Goal: Task Accomplishment & Management: Complete application form

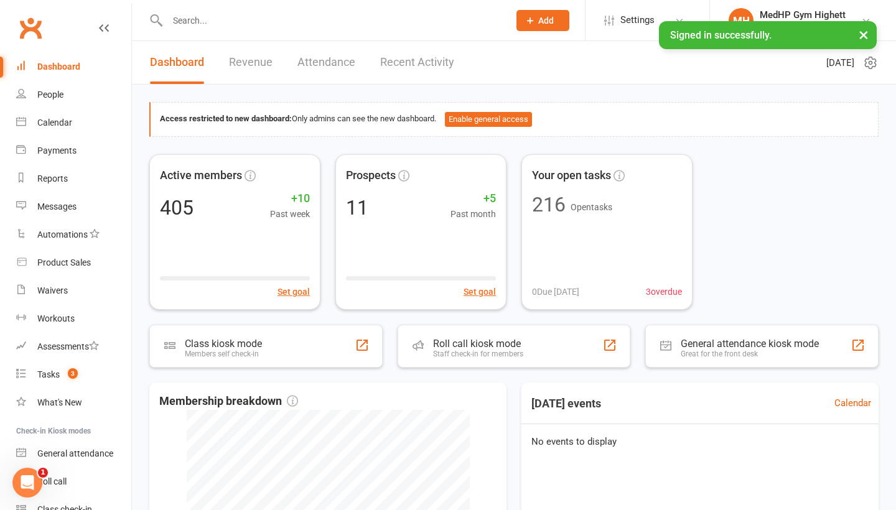
click at [276, 23] on input "text" at bounding box center [332, 20] width 336 height 17
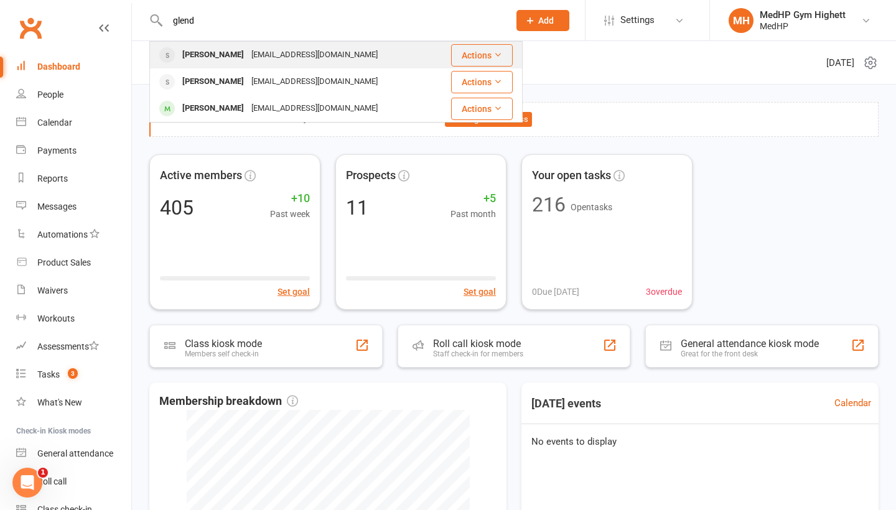
type input "glend"
click at [256, 60] on div "[EMAIL_ADDRESS][DOMAIN_NAME]" at bounding box center [315, 55] width 134 height 18
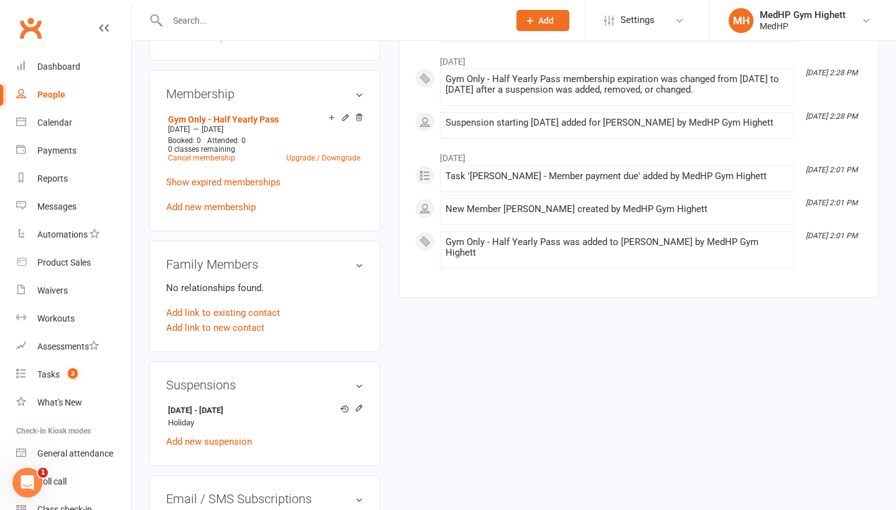
scroll to position [470, 0]
click at [245, 205] on link "Add new membership" at bounding box center [211, 207] width 90 height 11
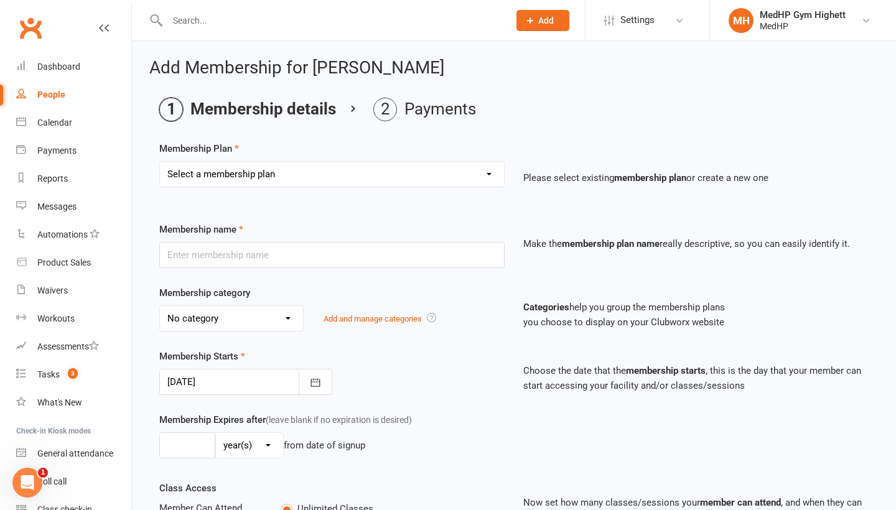
select select "5"
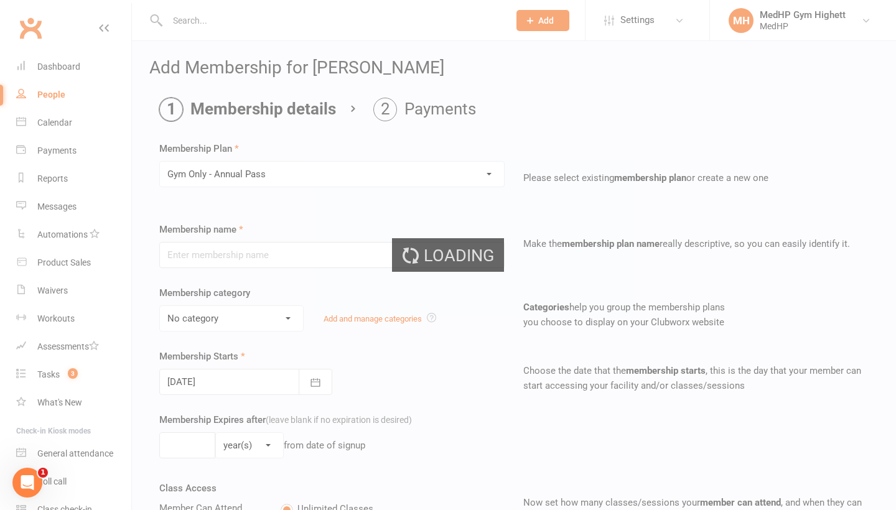
type input "Gym Only - Annual Pass"
select select "5"
type input "0"
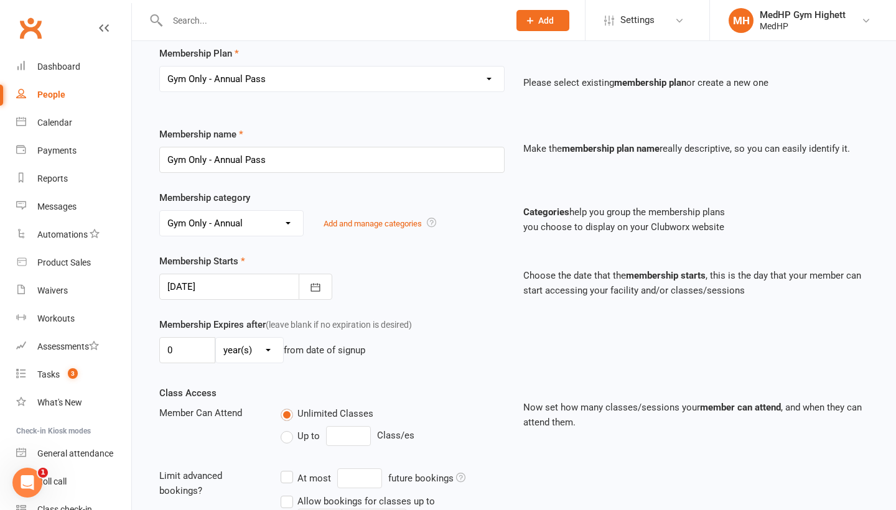
scroll to position [141, 0]
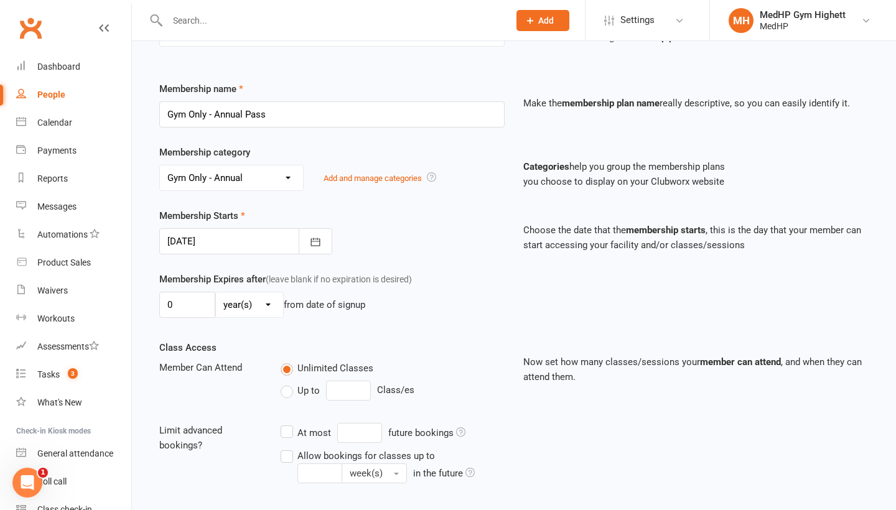
click at [250, 245] on div at bounding box center [245, 241] width 173 height 26
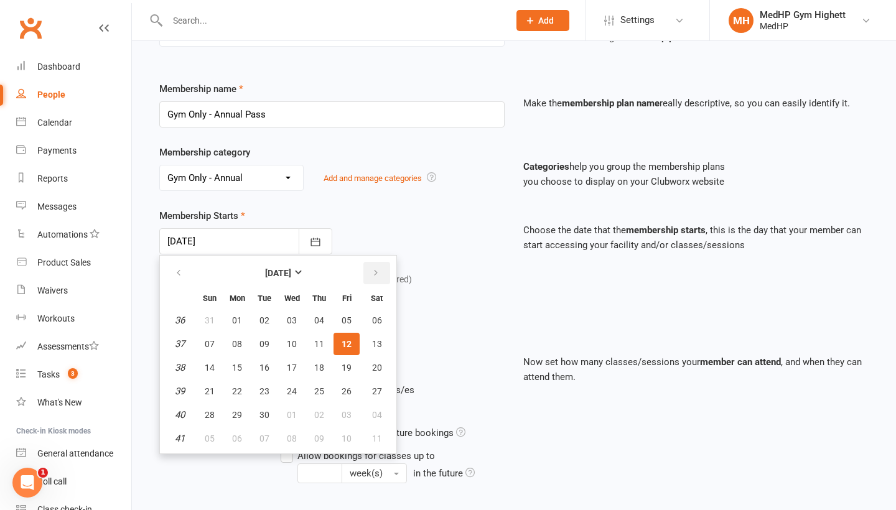
click at [381, 274] on button "button" at bounding box center [376, 273] width 27 height 22
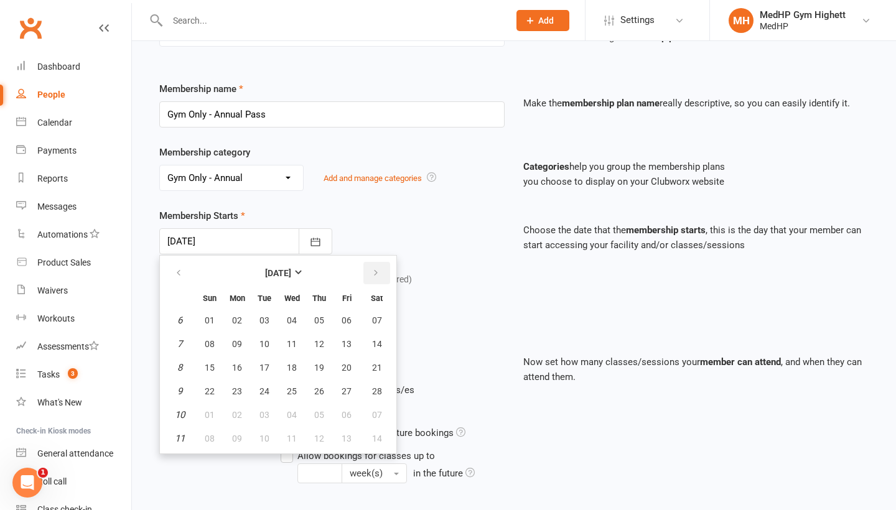
click at [381, 274] on button "button" at bounding box center [376, 273] width 27 height 22
click at [247, 364] on button "16" at bounding box center [237, 367] width 26 height 22
type input "[DATE]"
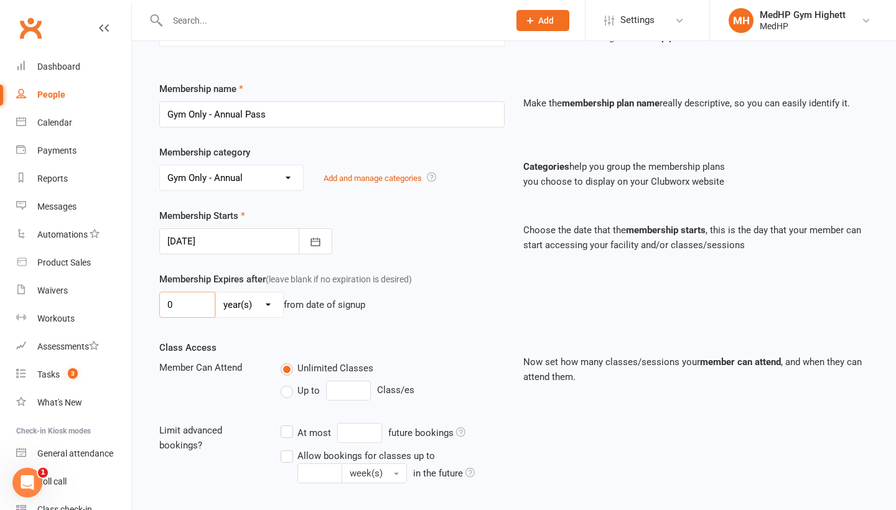
click at [205, 304] on input "0" at bounding box center [187, 305] width 56 height 26
type input "1"
click at [476, 239] on div "Membership Starts [DATE] [DATE] Sun Mon Tue Wed Thu Fri Sat 10 01 02 03 04 05 0…" at bounding box center [332, 231] width 364 height 46
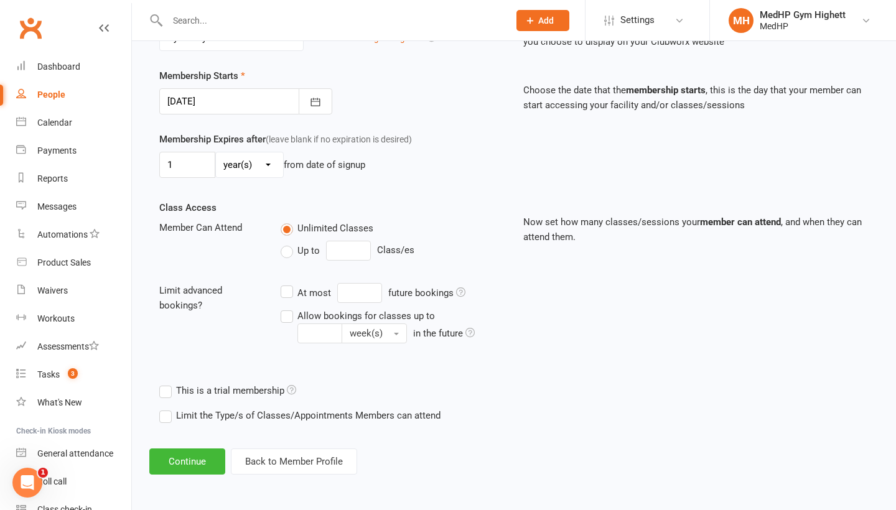
scroll to position [290, 0]
click at [183, 448] on button "Continue" at bounding box center [187, 461] width 76 height 26
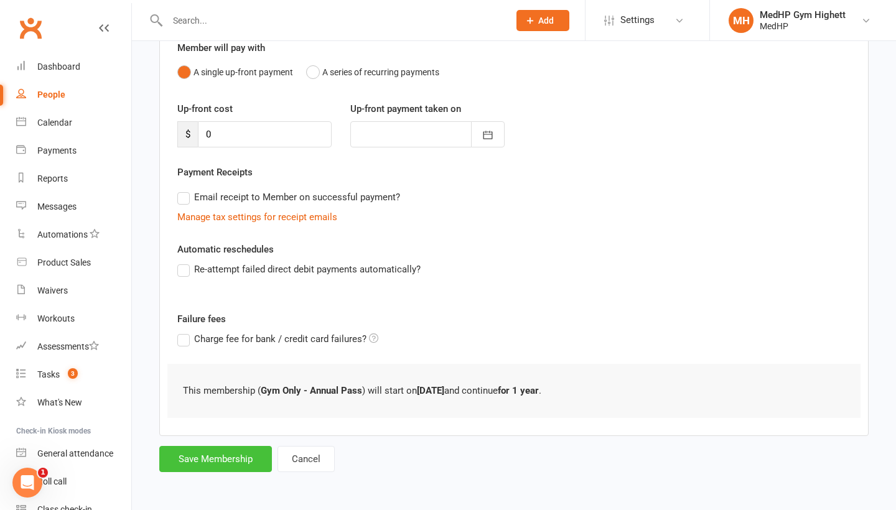
scroll to position [127, 0]
click at [222, 446] on button "Save Membership" at bounding box center [215, 459] width 113 height 26
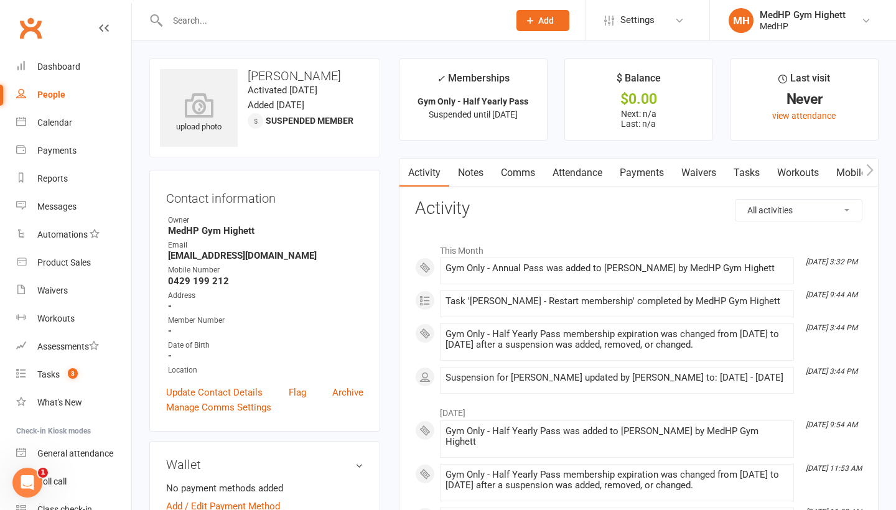
click at [768, 167] on link "Tasks" at bounding box center [747, 173] width 44 height 29
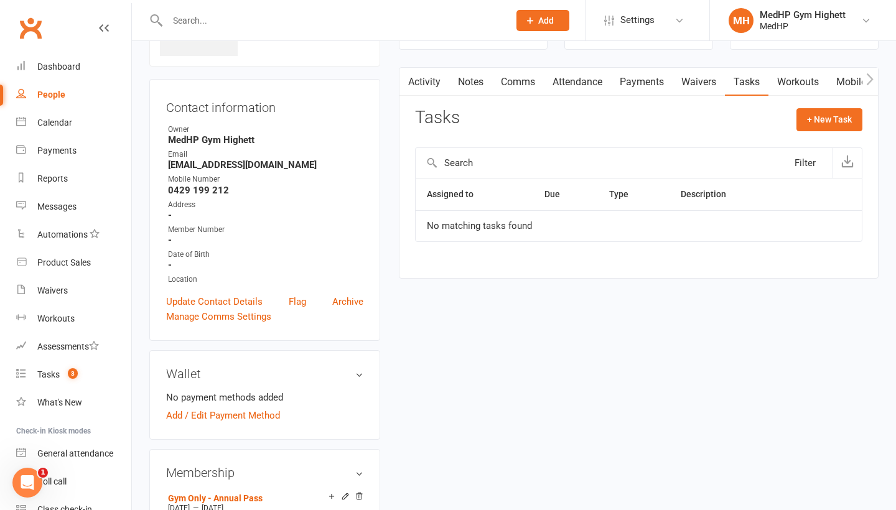
scroll to position [50, 0]
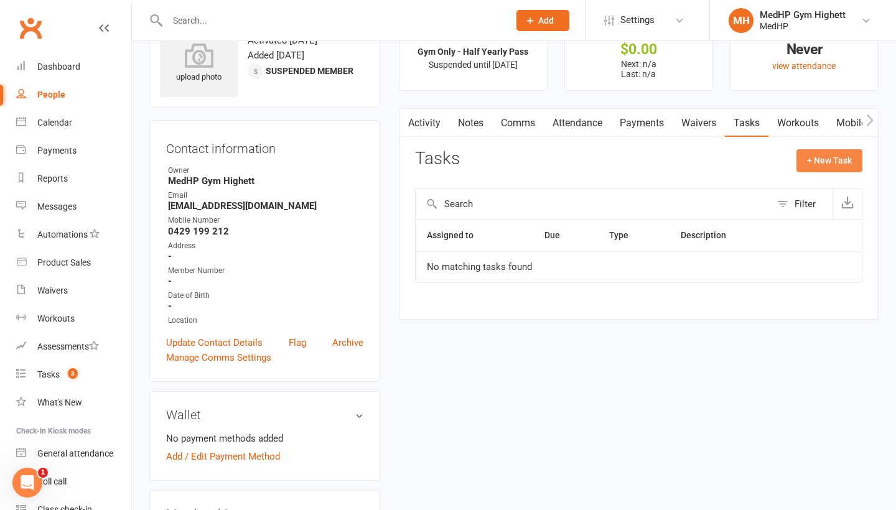
click at [827, 161] on button "+ New Task" at bounding box center [829, 160] width 66 height 22
select select "46188"
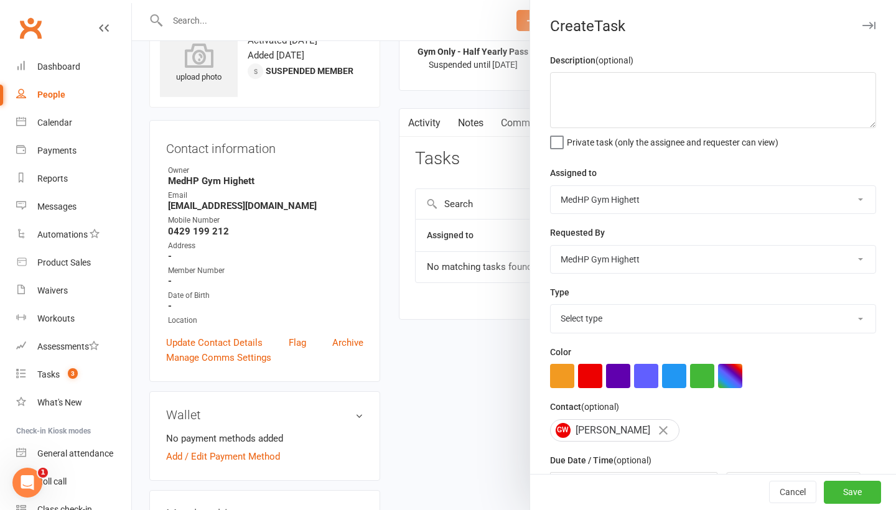
click at [615, 361] on div "Color" at bounding box center [713, 367] width 326 height 44
click at [615, 377] on button "button" at bounding box center [618, 376] width 24 height 24
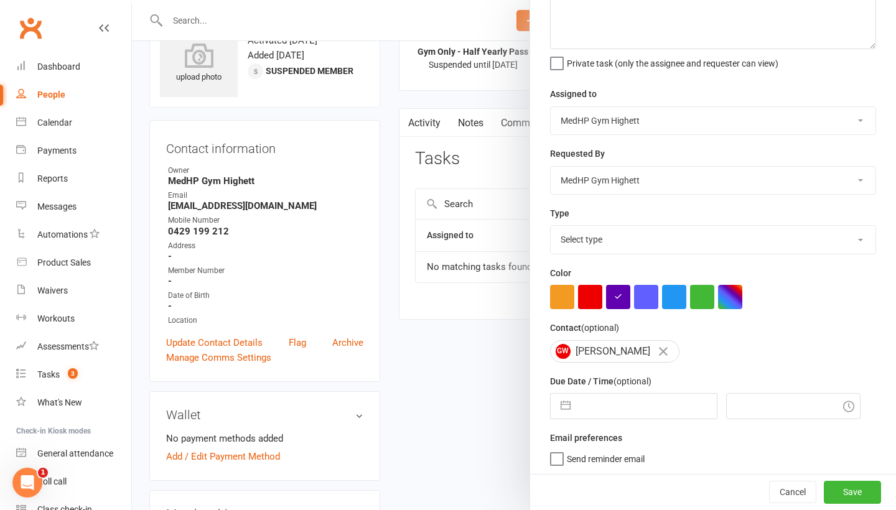
click at [614, 399] on input "text" at bounding box center [647, 406] width 140 height 25
select select "7"
select select "2025"
select select "8"
select select "2025"
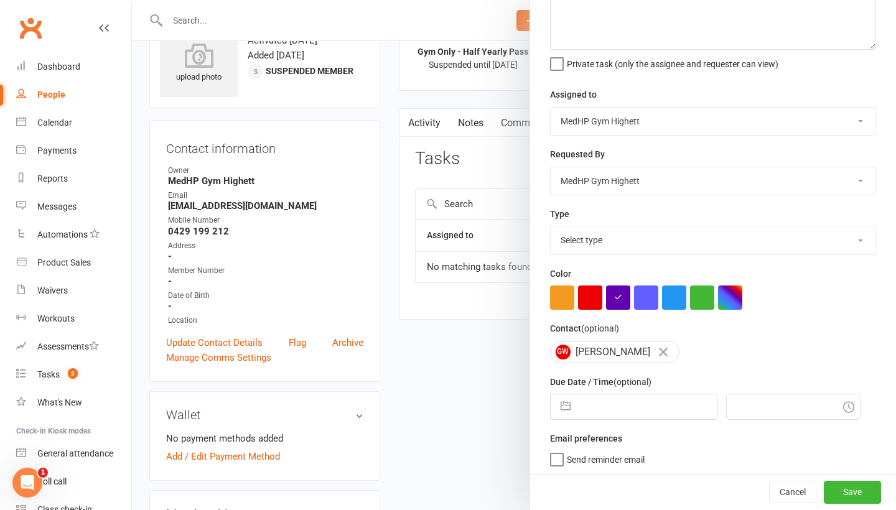
select select "9"
select select "2025"
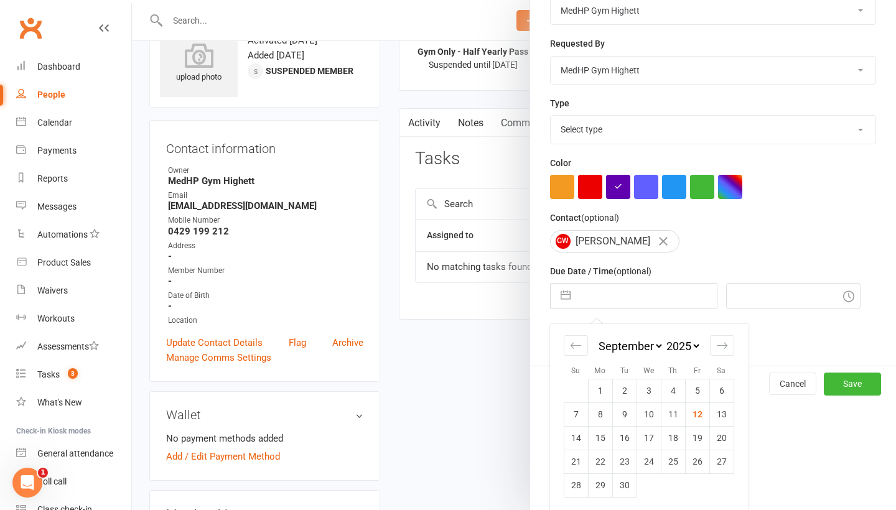
scroll to position [188, 0]
select select "7"
select select "2027"
select select "8"
select select "2027"
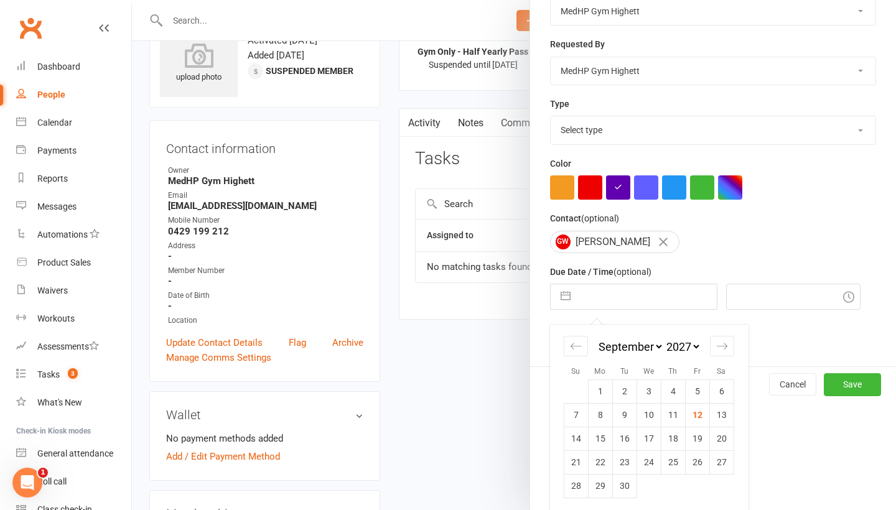
select select "9"
select select "2027"
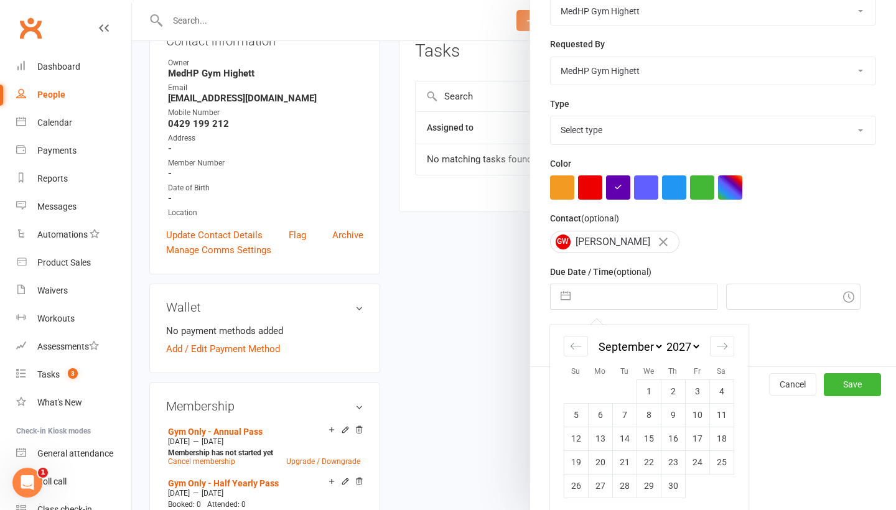
scroll to position [163, 0]
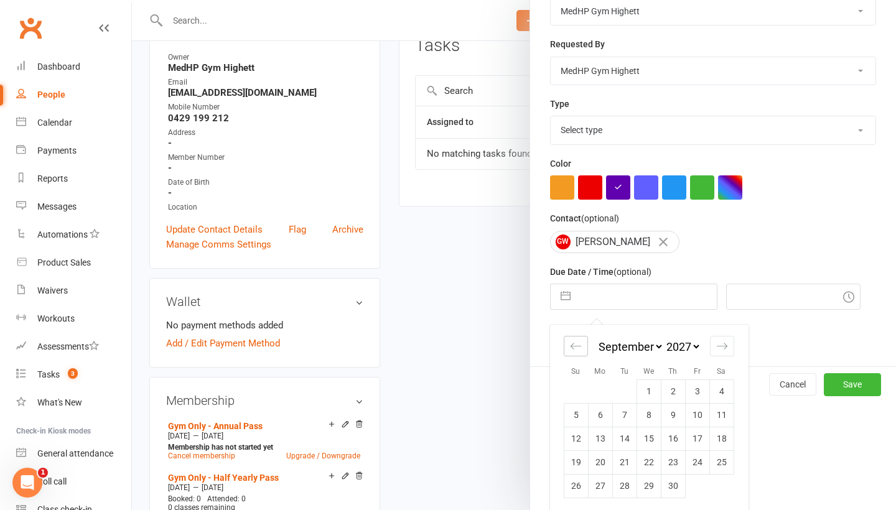
click at [576, 346] on icon "Move backward to switch to the previous month." at bounding box center [576, 346] width 12 height 12
select select "5"
select select "2027"
select select "6"
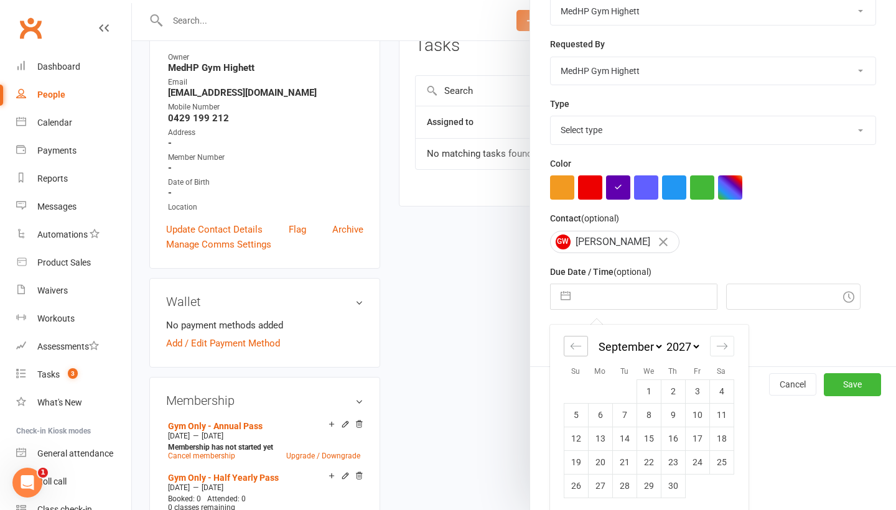
select select "2027"
click at [576, 346] on icon "Move backward to switch to the previous month." at bounding box center [576, 346] width 12 height 12
select select "4"
select select "2027"
click at [576, 346] on icon "Move backward to switch to the previous month." at bounding box center [576, 346] width 12 height 12
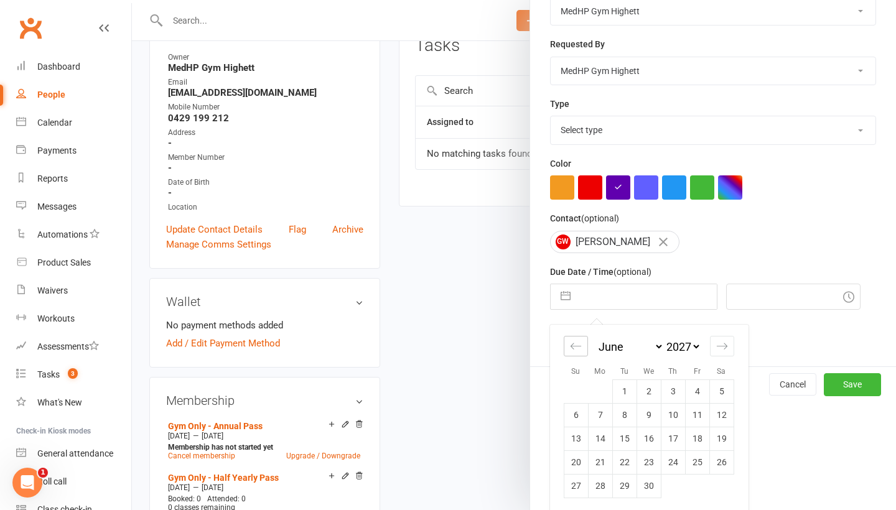
click at [576, 346] on icon "Move backward to switch to the previous month." at bounding box center [576, 346] width 12 height 12
select select "2"
select select "2027"
select select "3"
select select "2027"
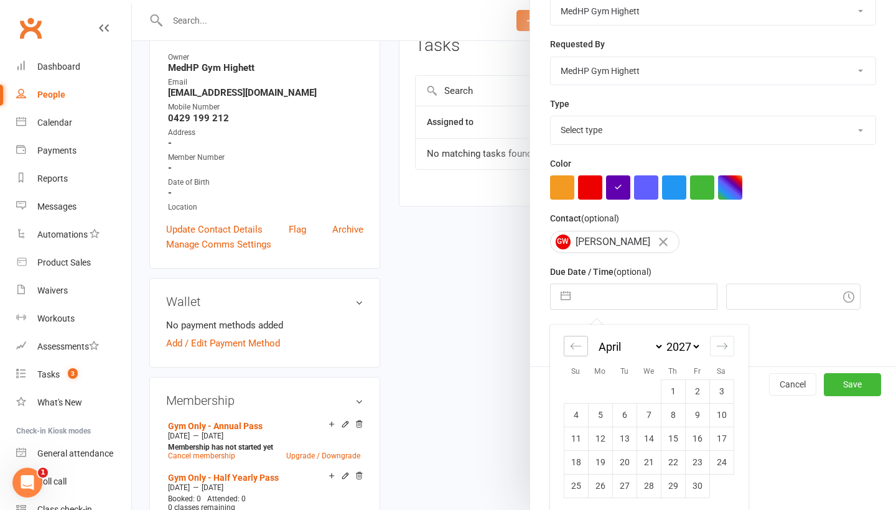
click at [572, 341] on icon "Move backward to switch to the previous month." at bounding box center [576, 346] width 12 height 12
select select "1"
select select "2027"
click at [598, 430] on td "15" at bounding box center [600, 439] width 24 height 24
type input "[DATE]"
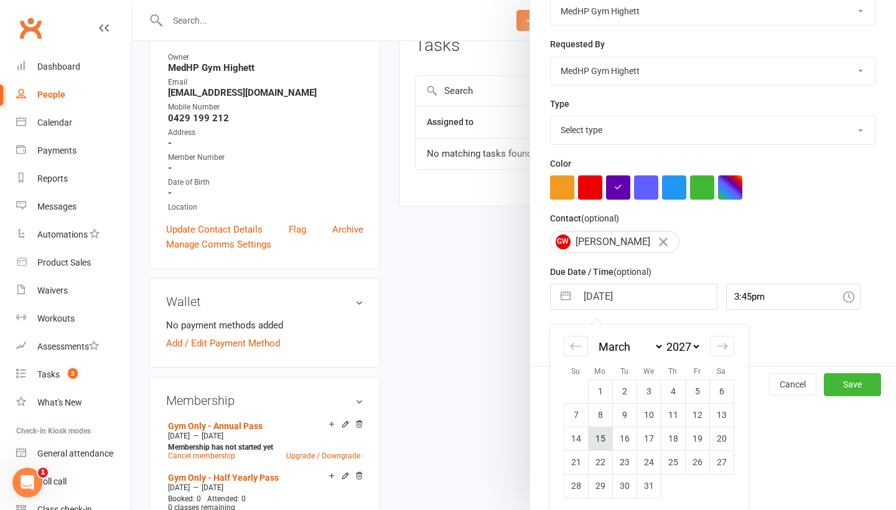
scroll to position [78, 0]
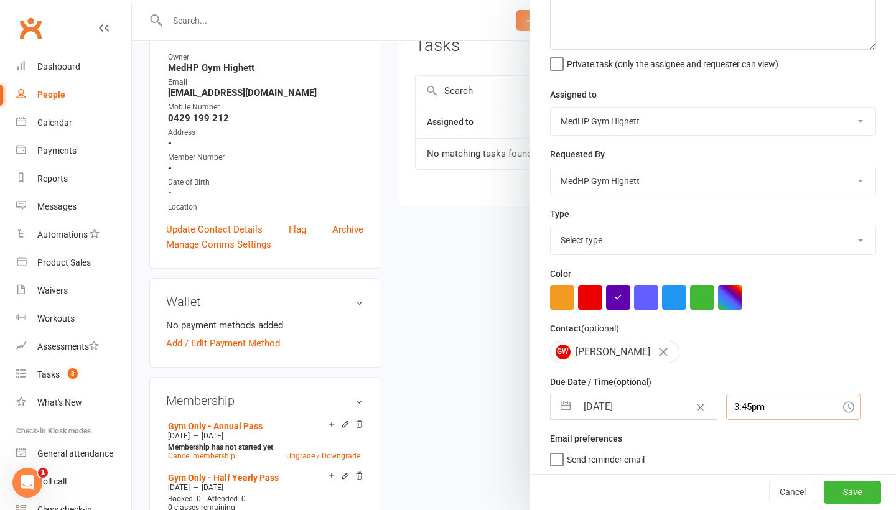
click at [753, 407] on input "3:45pm" at bounding box center [793, 407] width 134 height 26
click at [746, 433] on div "6:45am" at bounding box center [792, 436] width 133 height 20
click at [593, 456] on span "Send reminder email" at bounding box center [606, 457] width 78 height 14
click at [593, 450] on input "Send reminder email" at bounding box center [597, 450] width 95 height 0
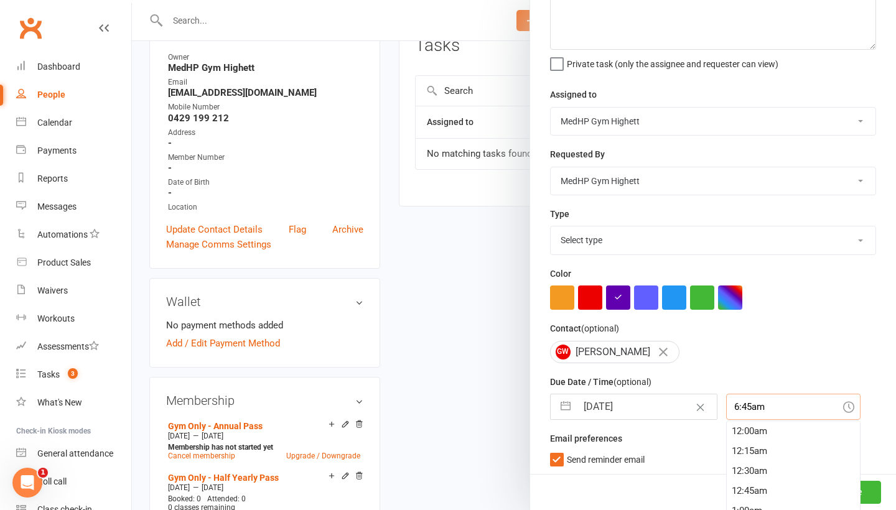
click at [733, 402] on input "6:45am" at bounding box center [793, 407] width 134 height 26
click at [746, 466] on div "9:00am" at bounding box center [792, 464] width 133 height 20
type input "9:00am"
select select "23040"
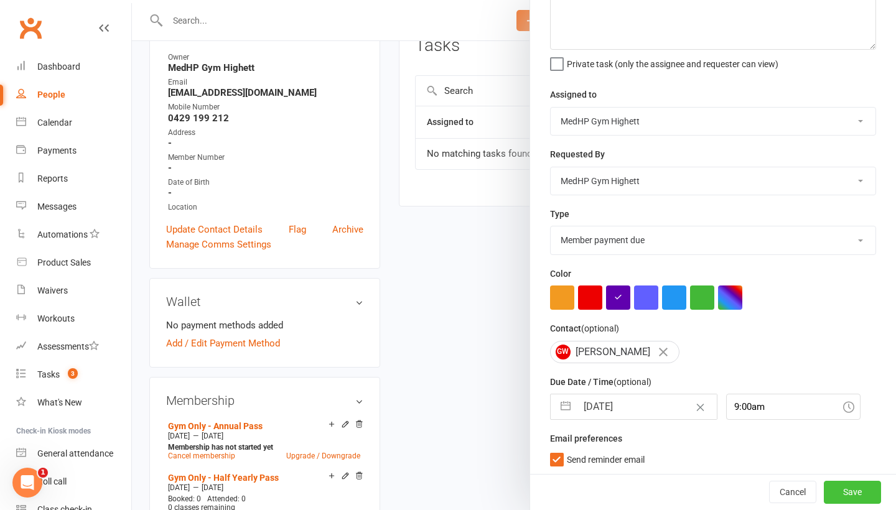
click at [861, 489] on button "Save" at bounding box center [851, 492] width 57 height 22
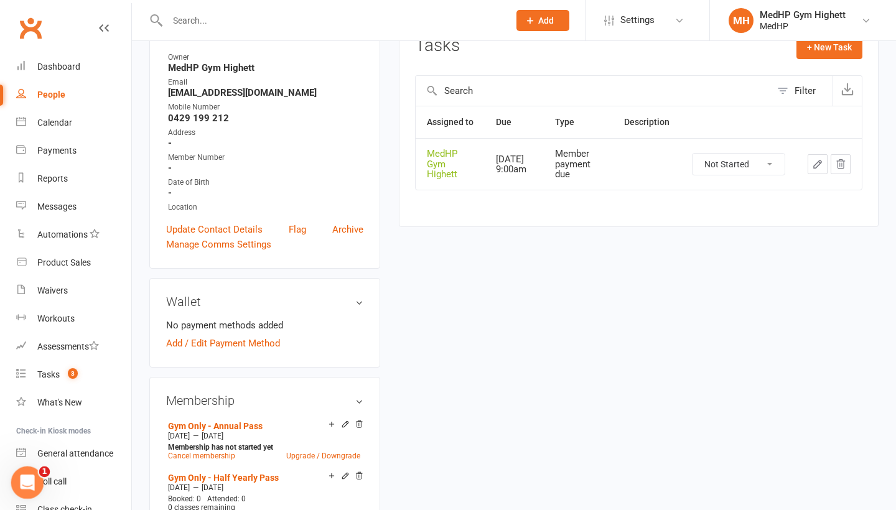
click at [21, 478] on icon "Open Intercom Messenger" at bounding box center [26, 481] width 21 height 21
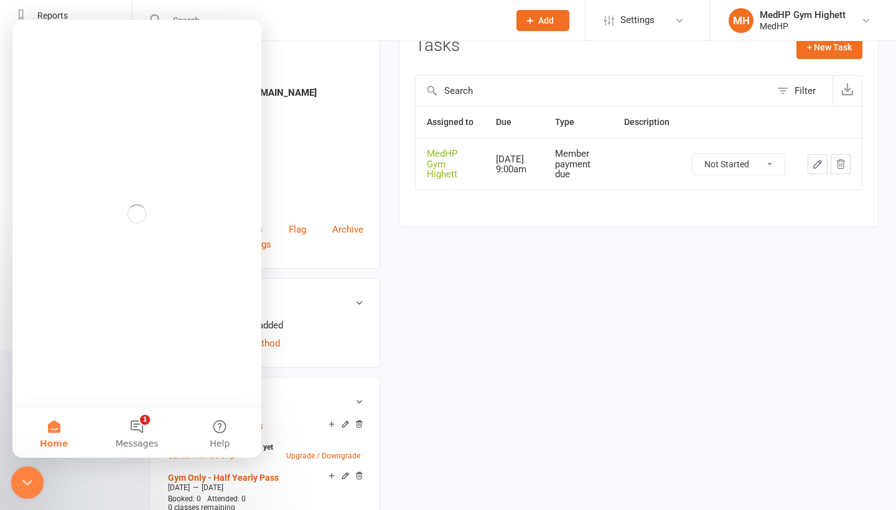
scroll to position [0, 0]
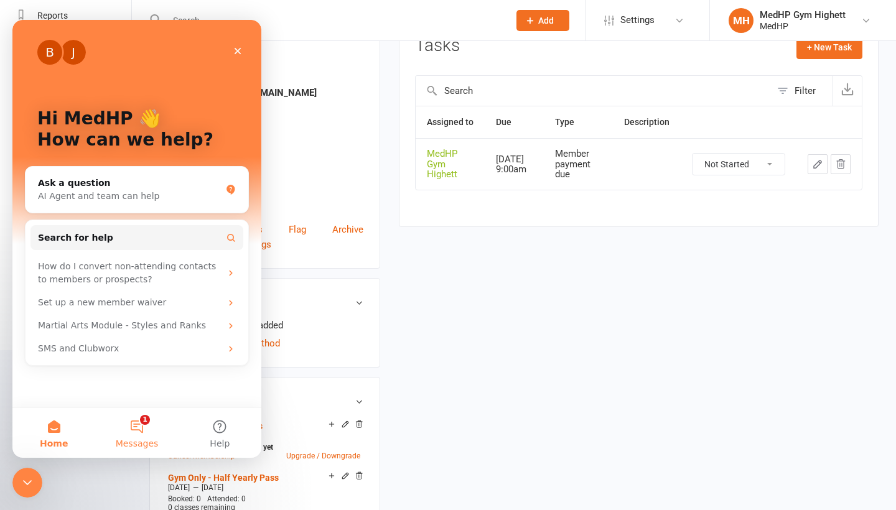
click at [131, 440] on span "Messages" at bounding box center [137, 443] width 43 height 9
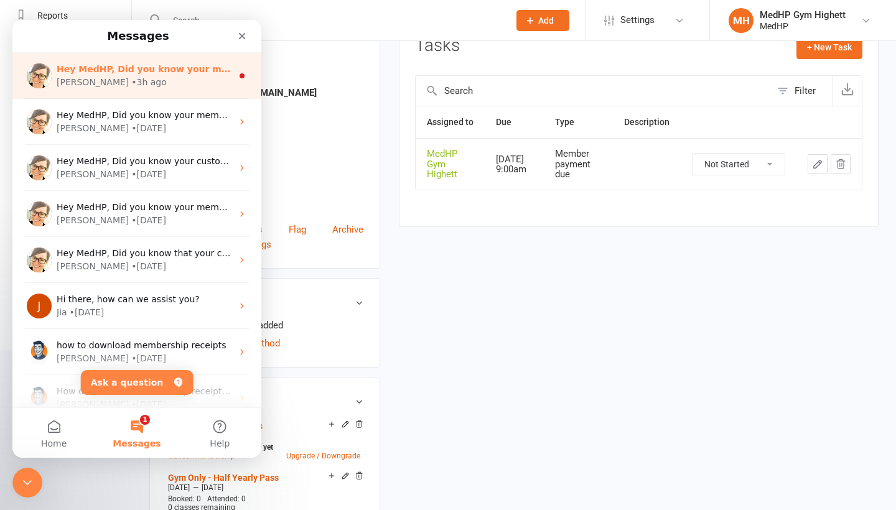
click at [157, 84] on div "[PERSON_NAME] • 3h ago" at bounding box center [144, 82] width 175 height 13
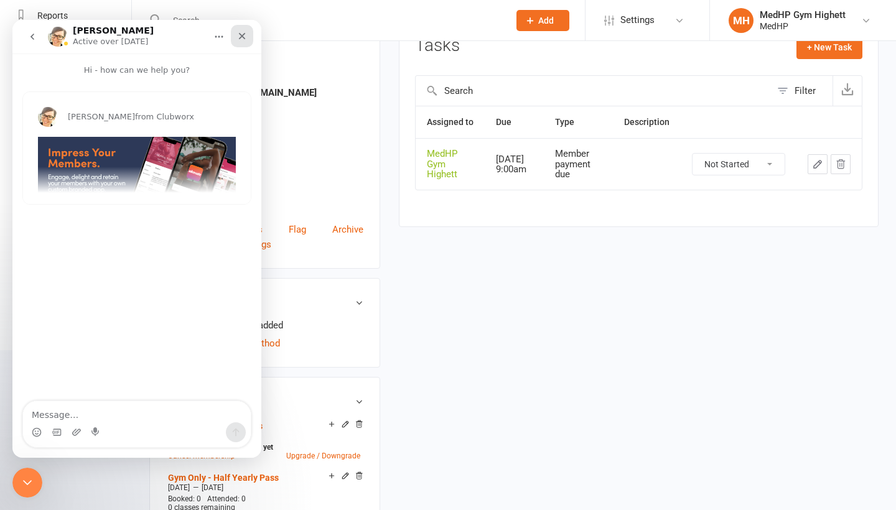
click at [232, 40] on div "Close" at bounding box center [242, 36] width 22 height 22
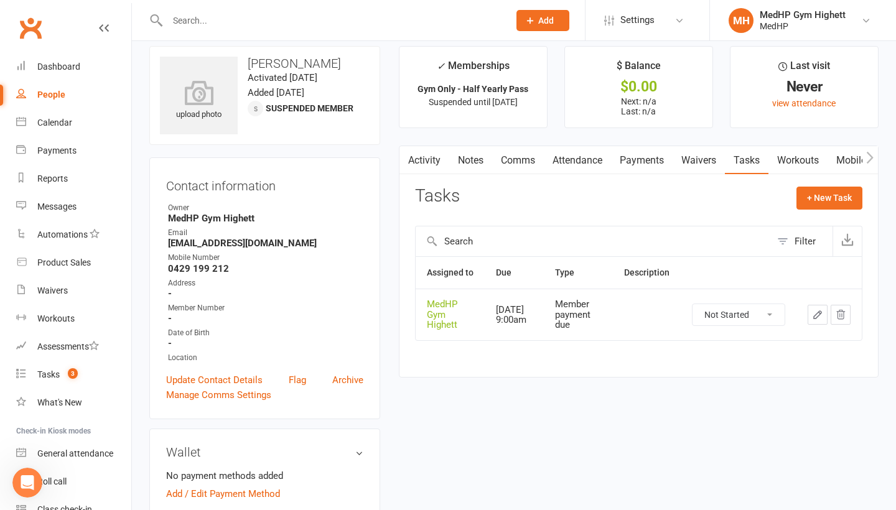
scroll to position [14, 0]
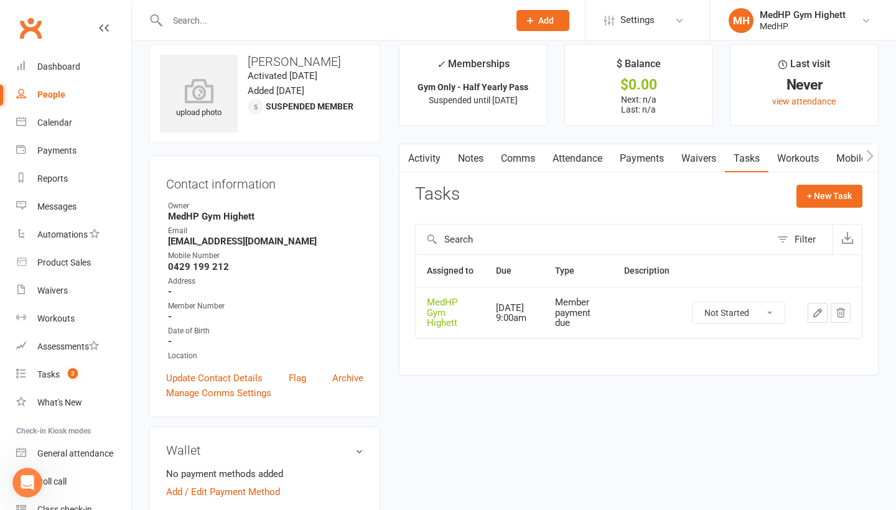
click at [708, 152] on link "Waivers" at bounding box center [698, 158] width 52 height 29
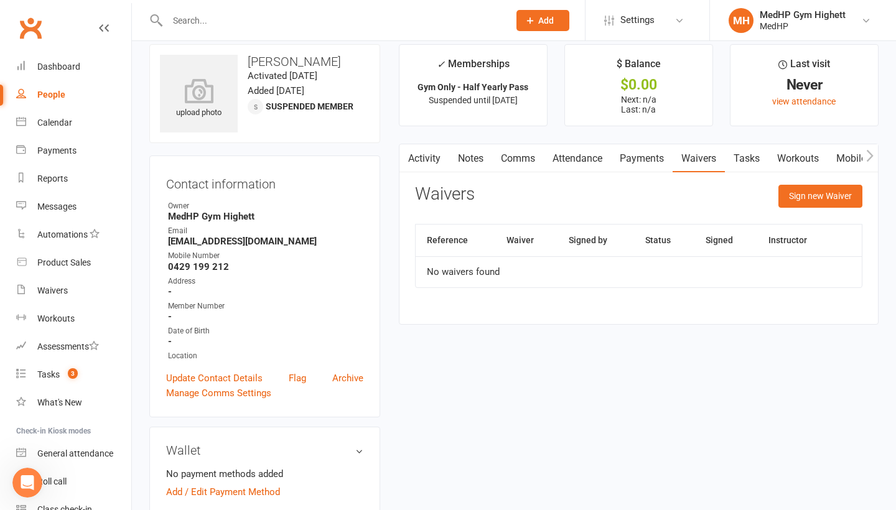
click at [747, 157] on link "Tasks" at bounding box center [747, 158] width 44 height 29
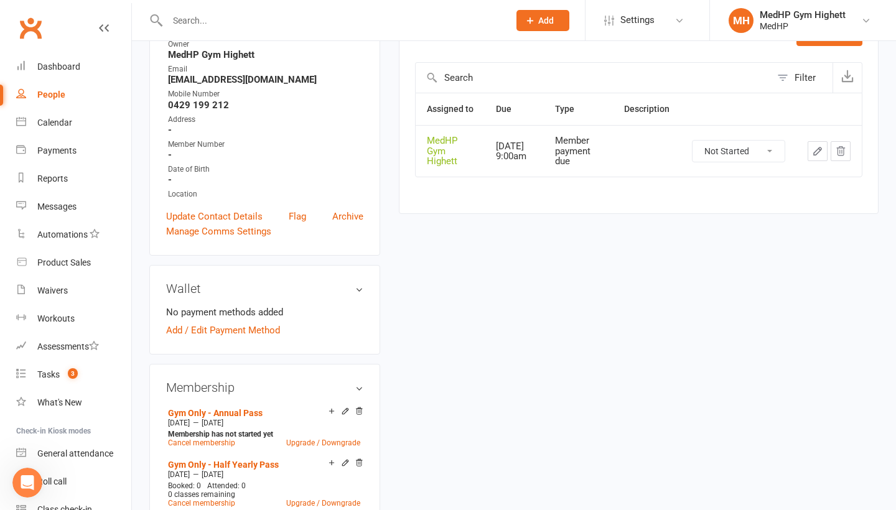
scroll to position [178, 0]
